Goal: Obtain resource: Download file/media

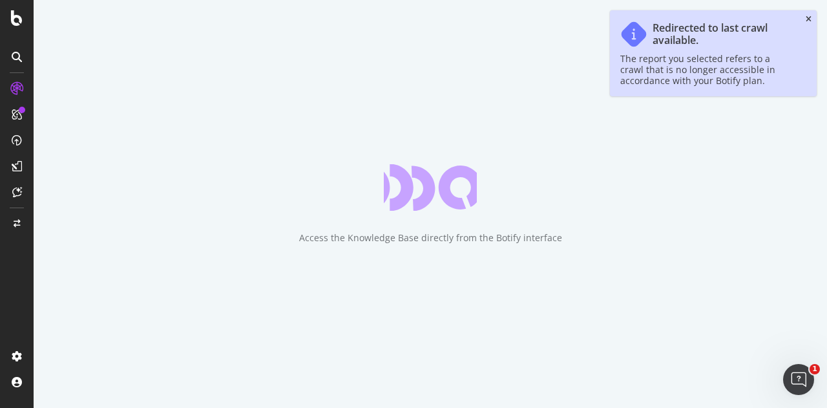
click at [809, 18] on icon "close toast" at bounding box center [808, 20] width 6 height 8
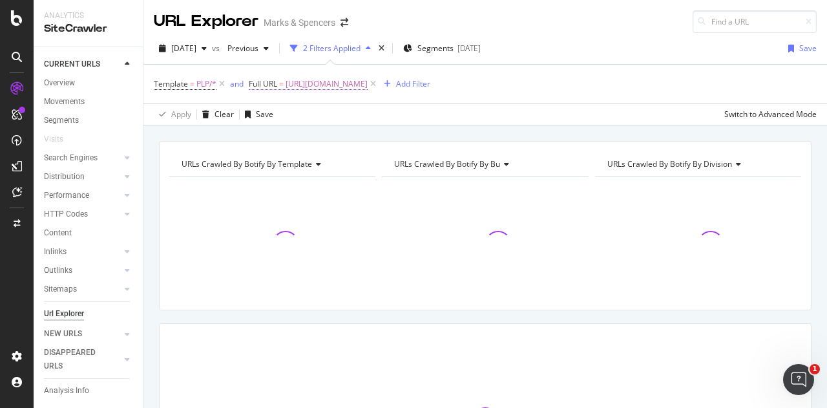
click at [368, 84] on span "[URL][DOMAIN_NAME]" at bounding box center [326, 84] width 82 height 18
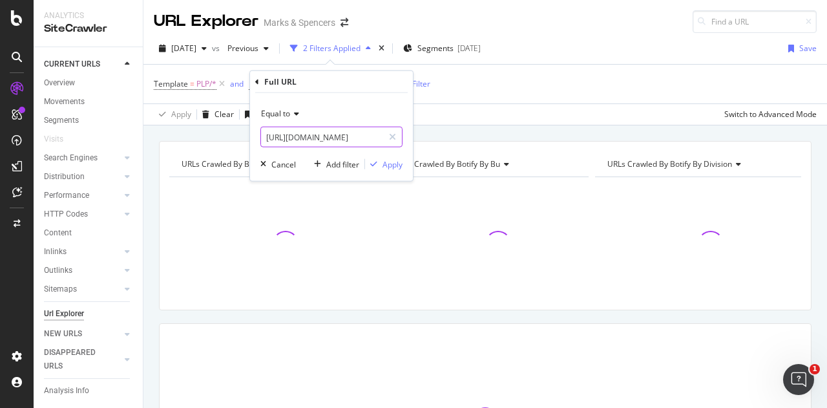
click at [355, 140] on input "[URL][DOMAIN_NAME]" at bounding box center [322, 137] width 122 height 21
click at [293, 105] on div "Equal to" at bounding box center [331, 113] width 142 height 21
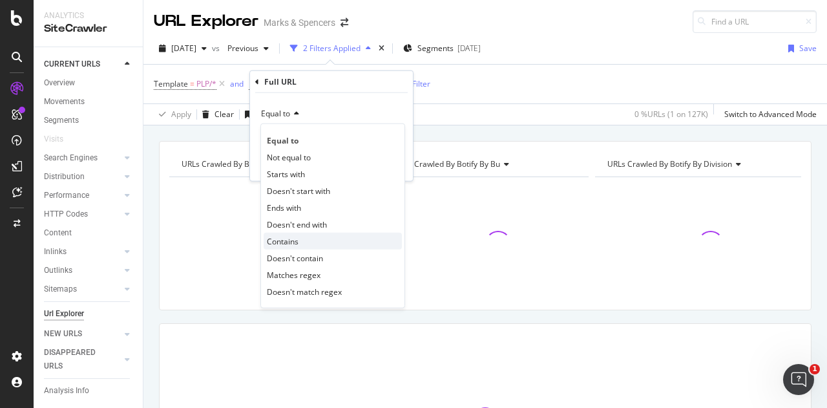
click at [304, 234] on div "Contains" at bounding box center [333, 241] width 138 height 17
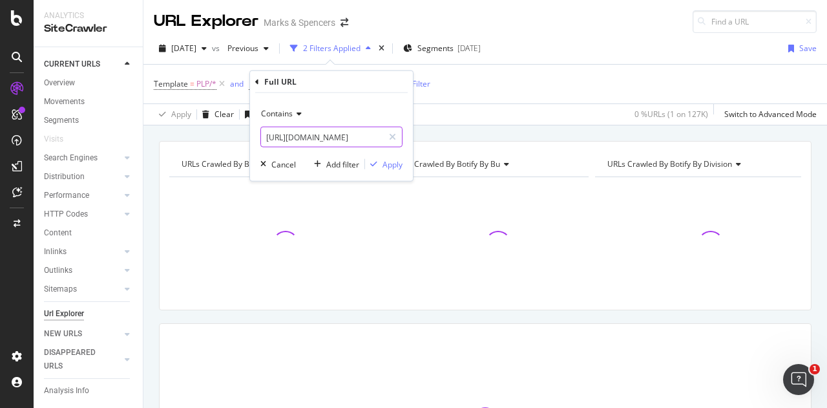
click at [307, 139] on input "[URL][DOMAIN_NAME]" at bounding box center [322, 137] width 122 height 21
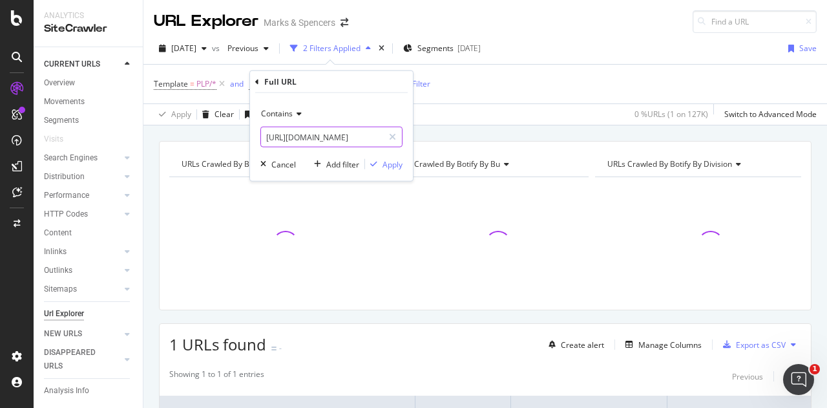
type input "'"
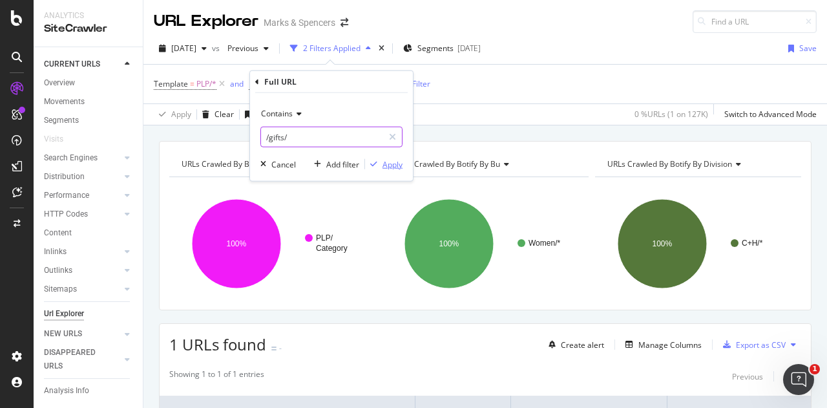
type input "/gifts/"
click at [394, 166] on div "Apply" at bounding box center [392, 163] width 20 height 11
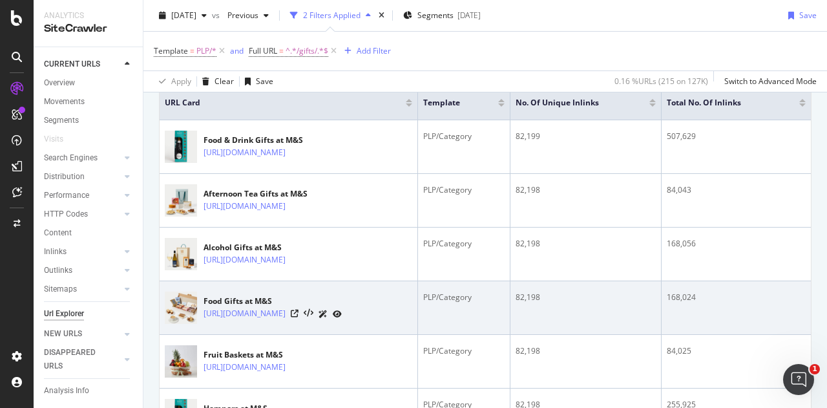
scroll to position [304, 0]
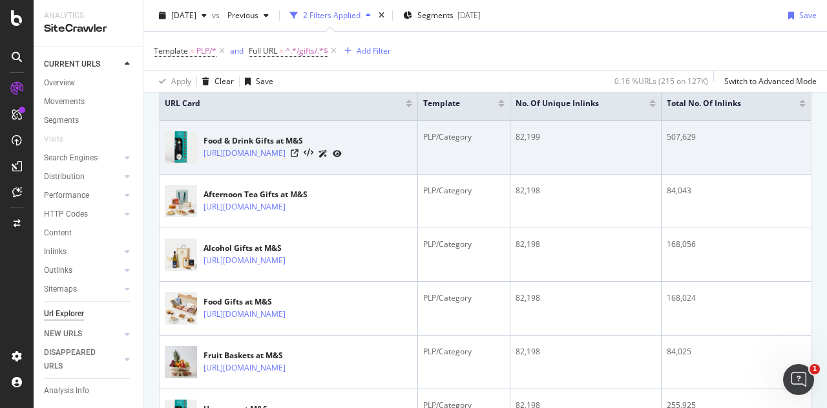
click at [675, 147] on td "507,629" at bounding box center [735, 148] width 149 height 54
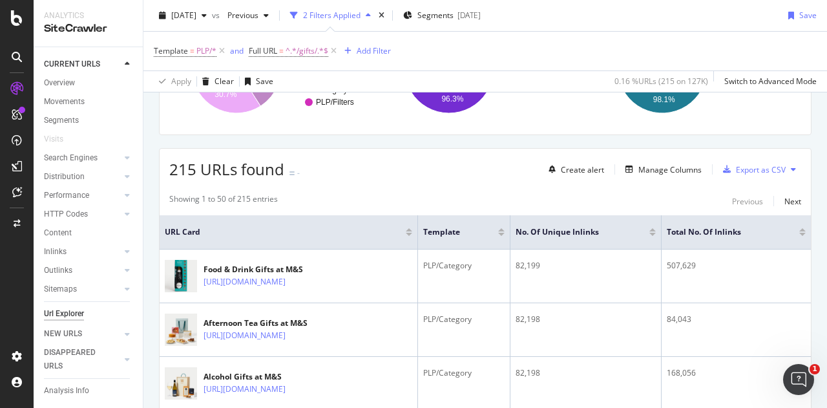
scroll to position [176, 0]
click at [645, 161] on div "Manage Columns" at bounding box center [660, 168] width 81 height 14
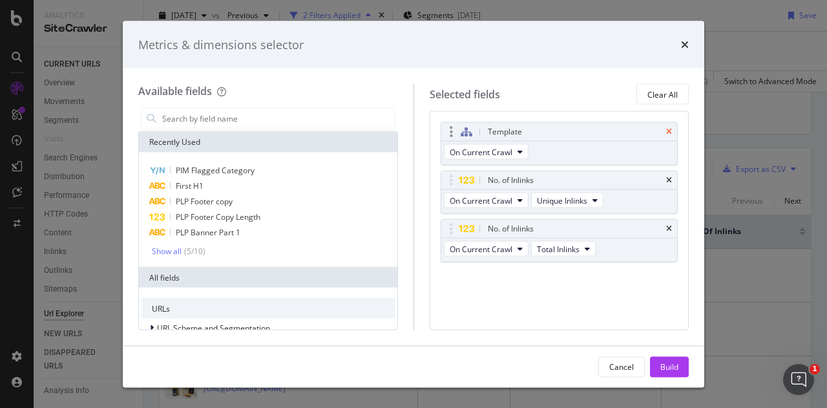
click at [672, 130] on icon "times" at bounding box center [669, 132] width 6 height 8
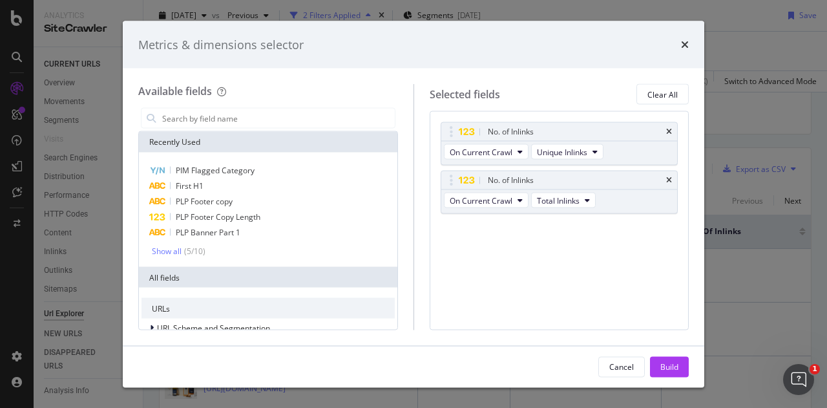
click at [672, 130] on icon "times" at bounding box center [669, 132] width 6 height 8
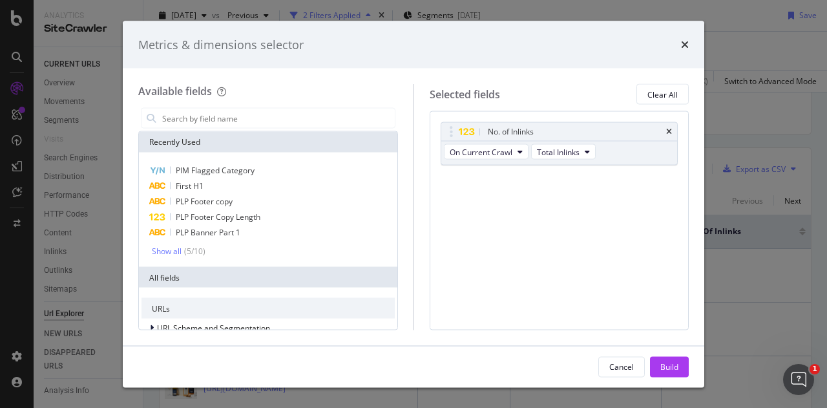
click at [672, 130] on icon "times" at bounding box center [669, 132] width 6 height 8
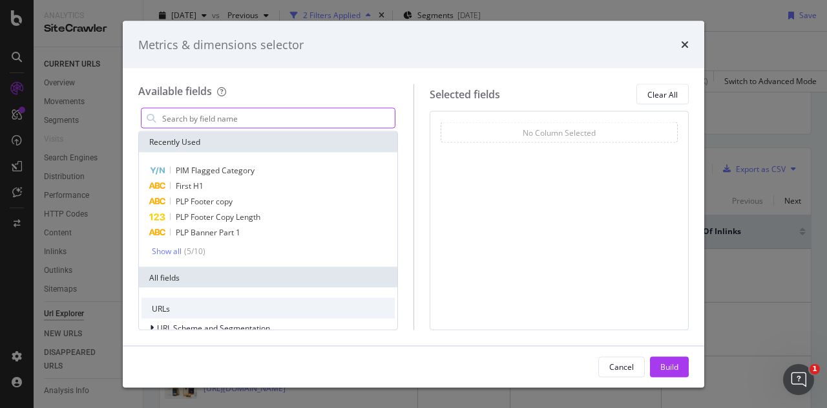
click at [265, 121] on input "modal" at bounding box center [278, 118] width 234 height 19
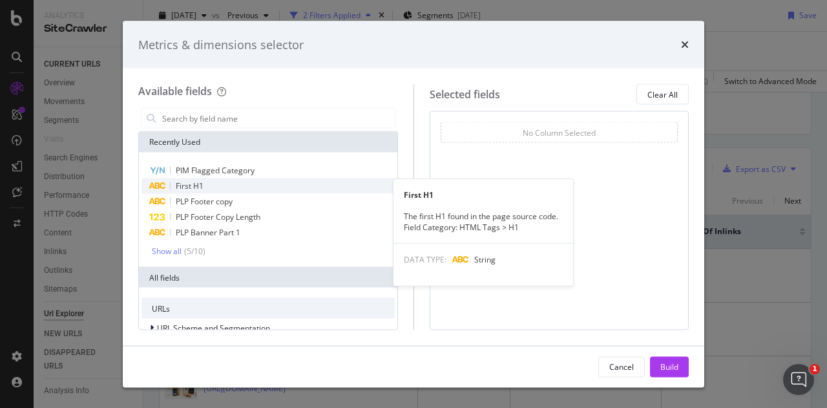
click at [185, 191] on span "First H1" at bounding box center [190, 185] width 28 height 11
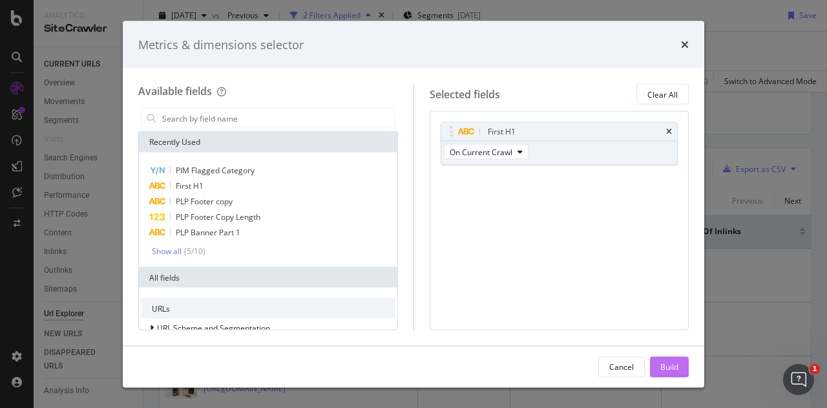
click at [668, 364] on div "Build" at bounding box center [669, 365] width 18 height 11
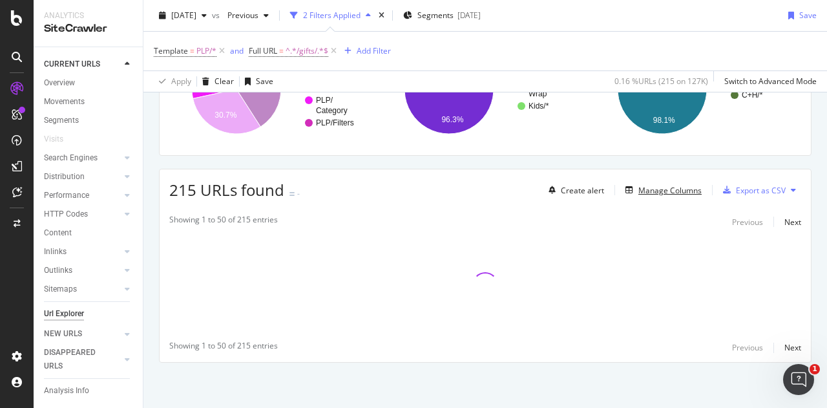
scroll to position [153, 0]
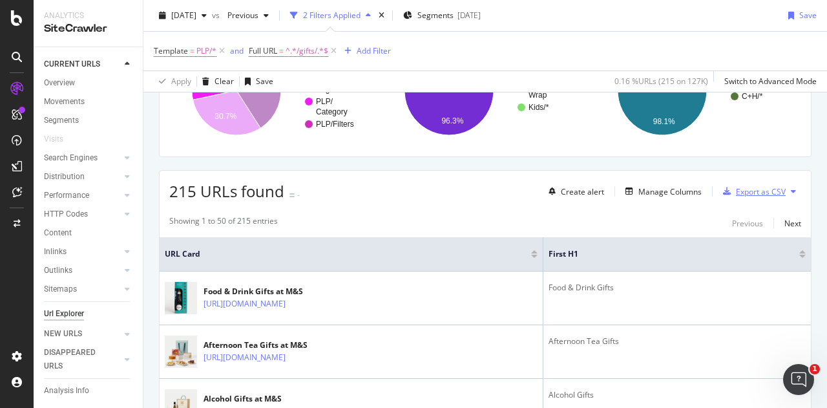
click at [736, 187] on div "Export as CSV" at bounding box center [761, 191] width 50 height 11
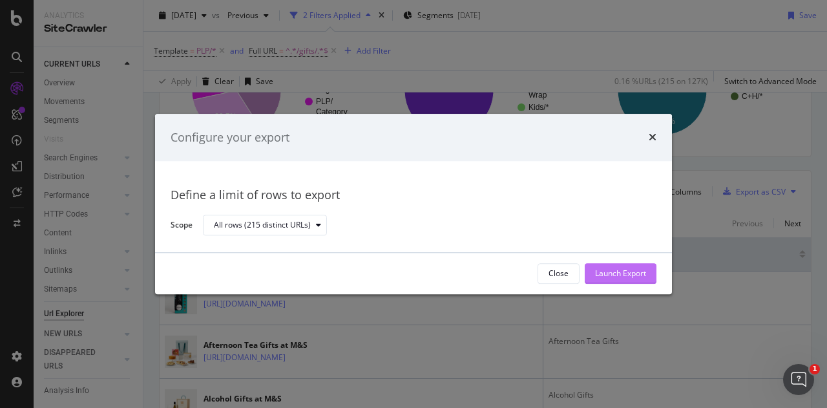
click at [601, 276] on div "Launch Export" at bounding box center [620, 273] width 51 height 11
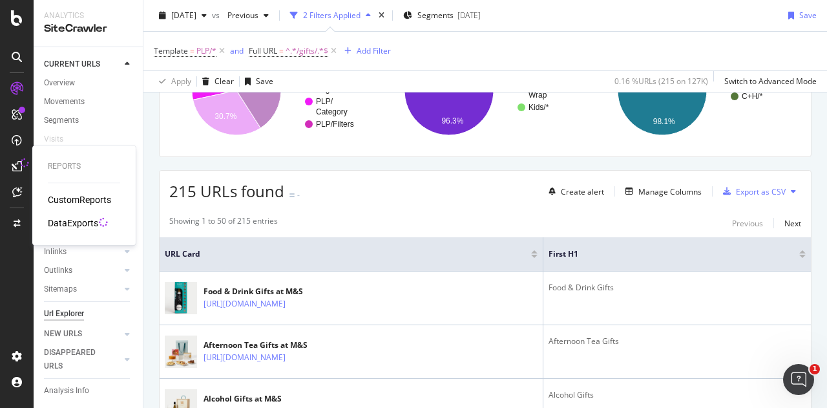
click at [81, 217] on div "DataExports" at bounding box center [73, 222] width 50 height 13
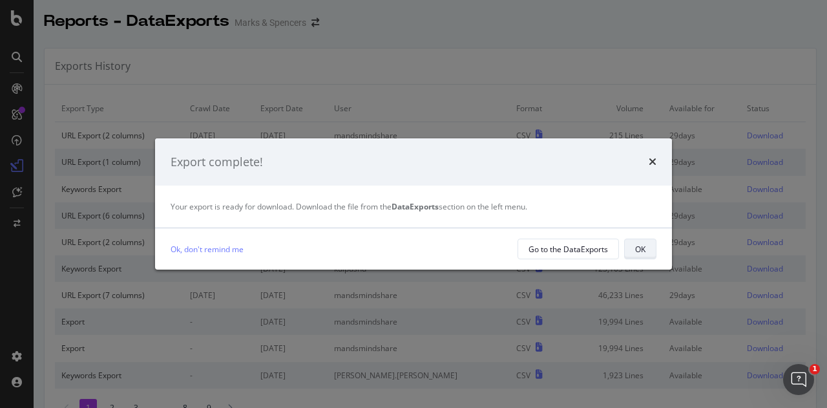
click at [643, 254] on div "OK" at bounding box center [640, 248] width 10 height 11
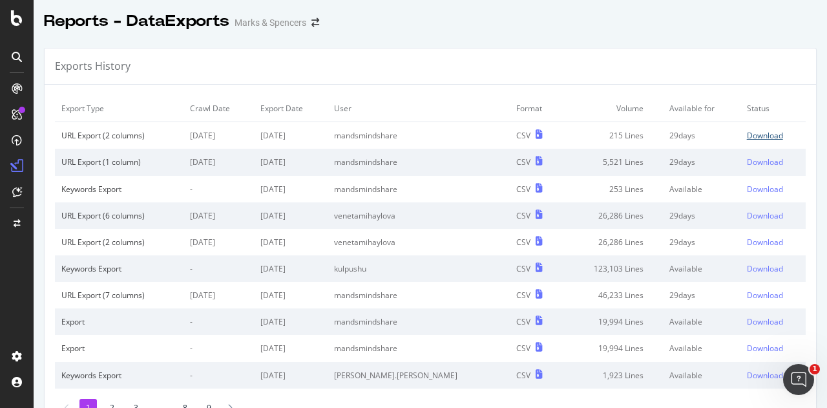
click at [747, 130] on div "Download" at bounding box center [765, 135] width 36 height 11
